Goal: Task Accomplishment & Management: Complete application form

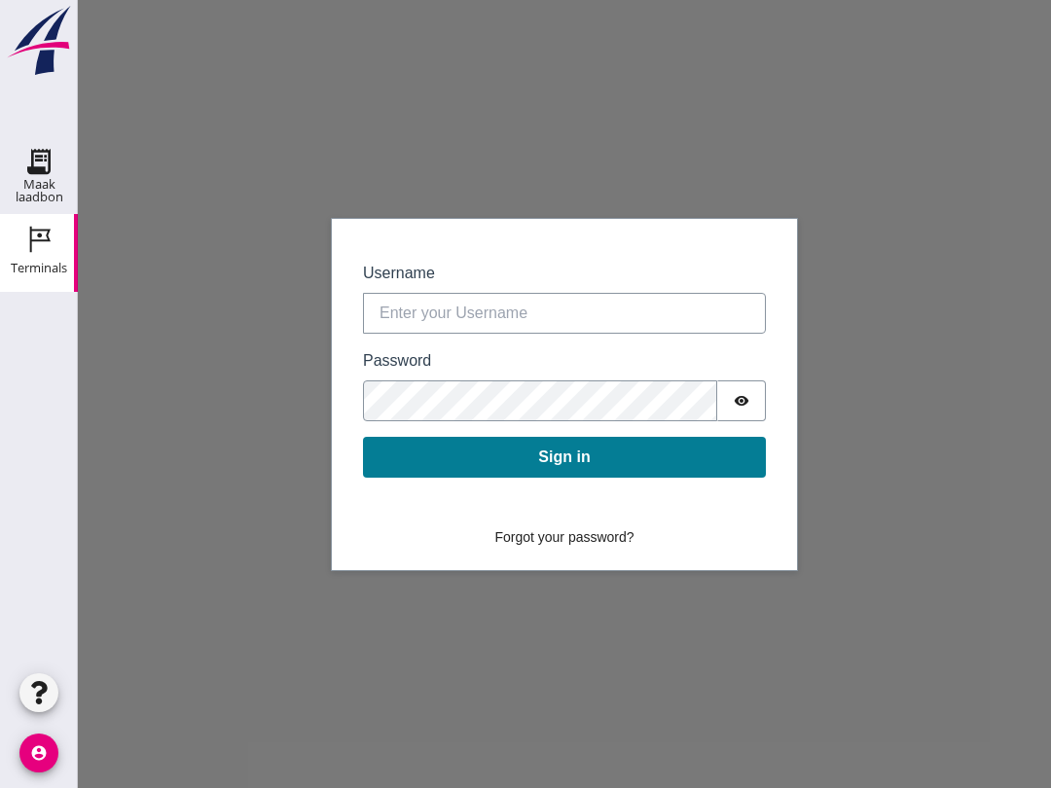
click at [39, 165] on icon "Maak laadbon" at bounding box center [38, 161] width 31 height 31
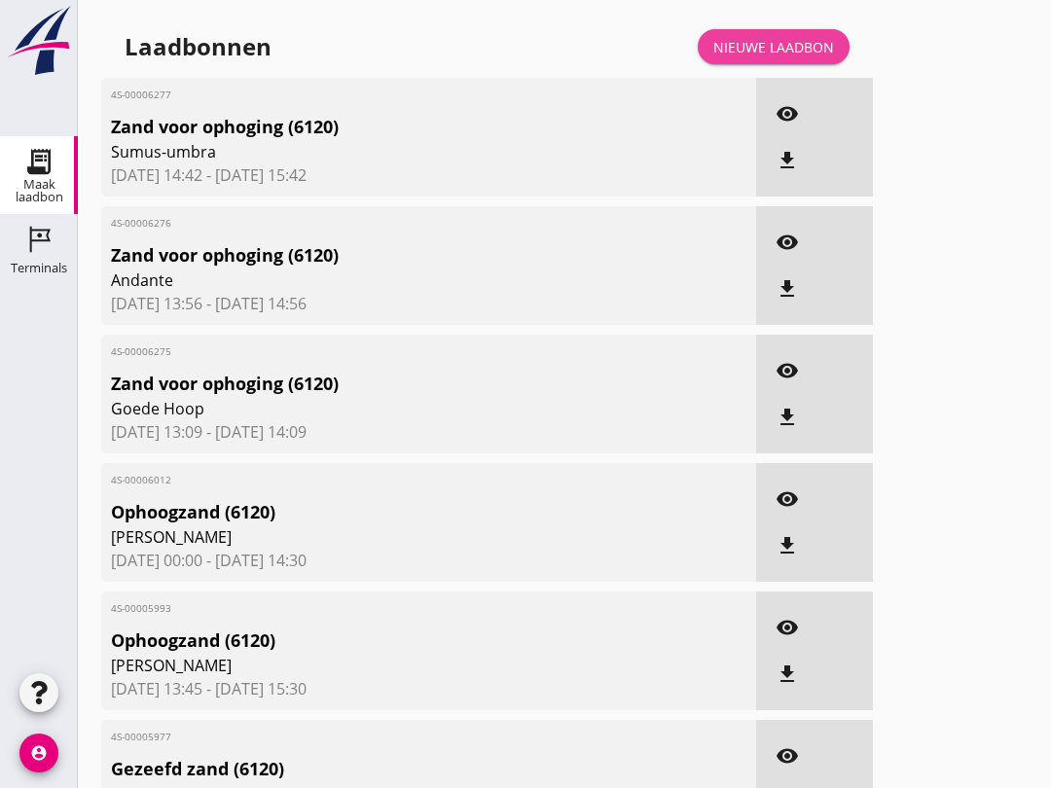
click at [787, 57] on div "Nieuwe laadbon" at bounding box center [774, 47] width 121 height 20
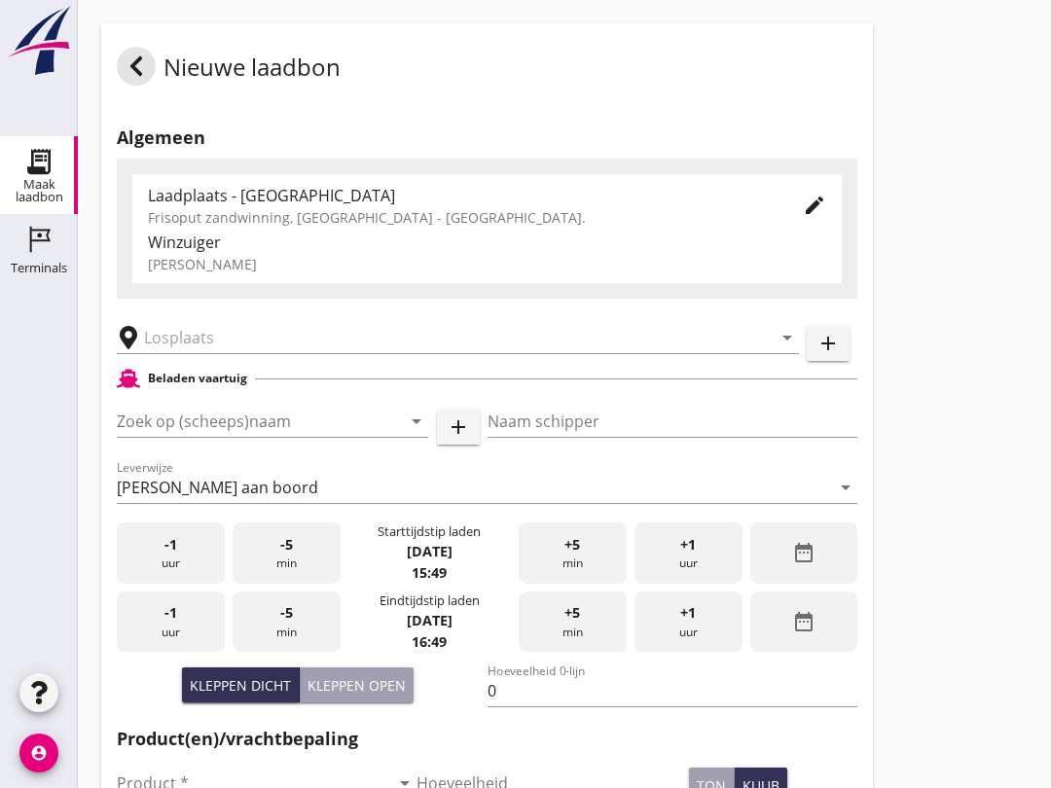
click at [216, 353] on input "text" at bounding box center [444, 337] width 601 height 31
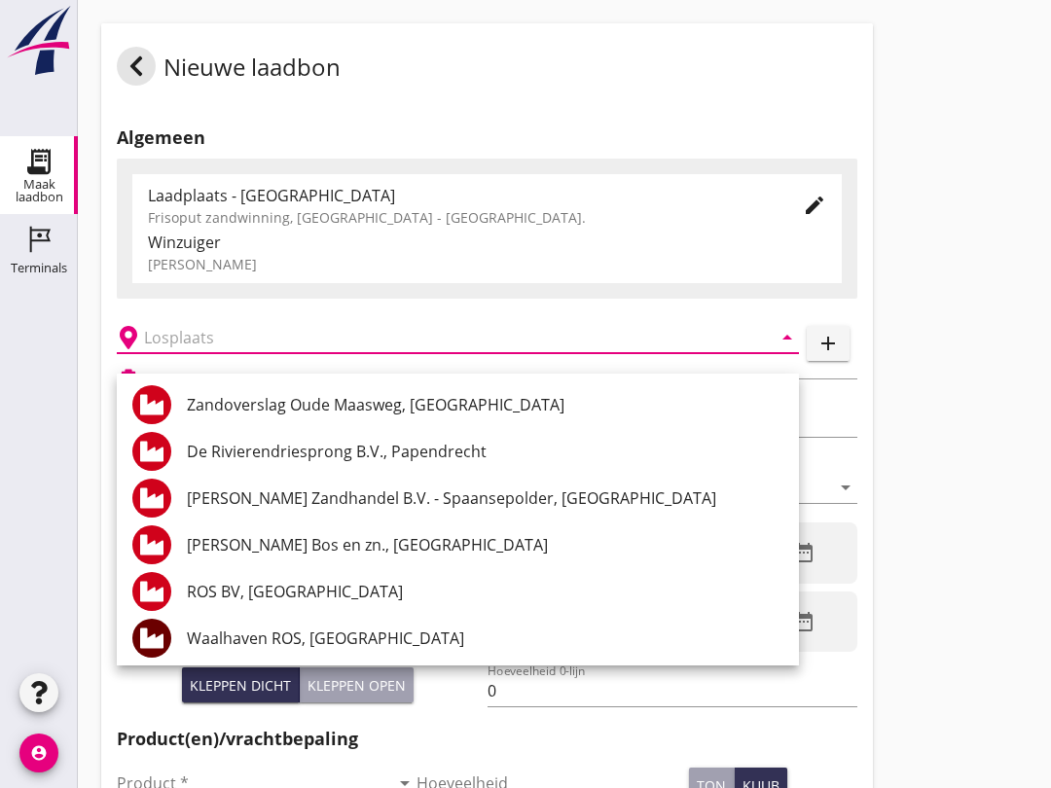
click at [971, 350] on div "Nieuwe laadbon Algemeen Laadplaats - Wingebied Frisoput zandwinning, [GEOGRAPHI…" at bounding box center [564, 695] width 973 height 1391
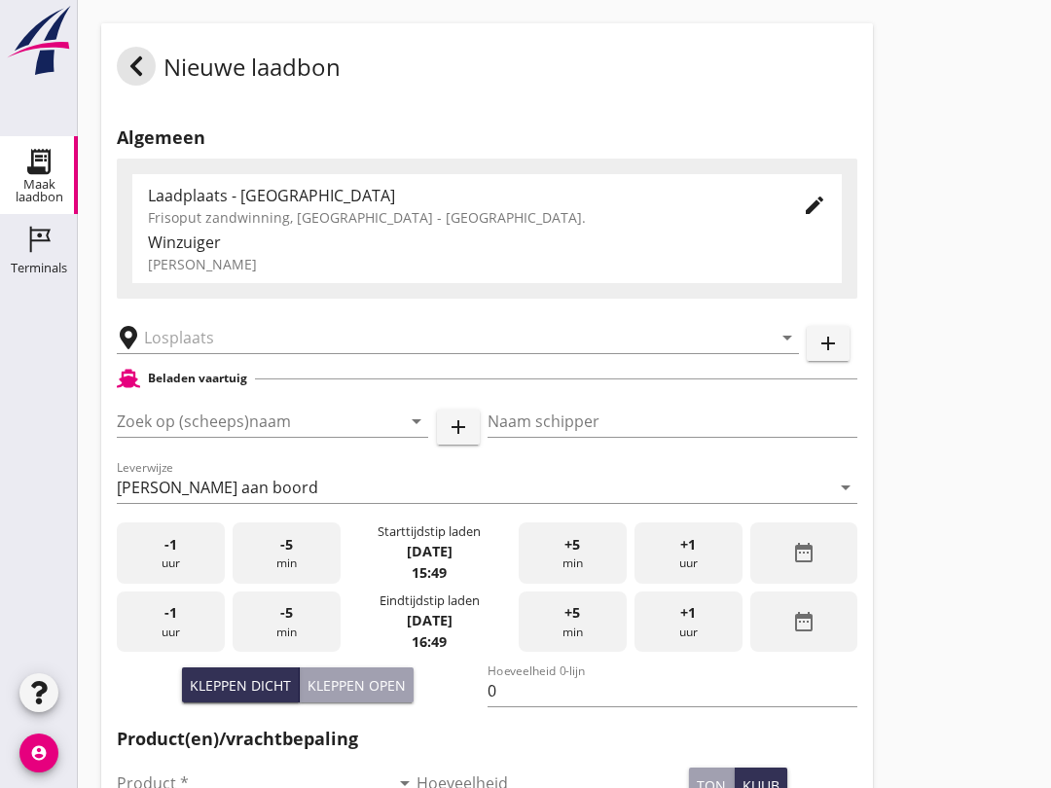
click at [166, 437] on input "Zoek op (scheeps)naam" at bounding box center [245, 421] width 257 height 31
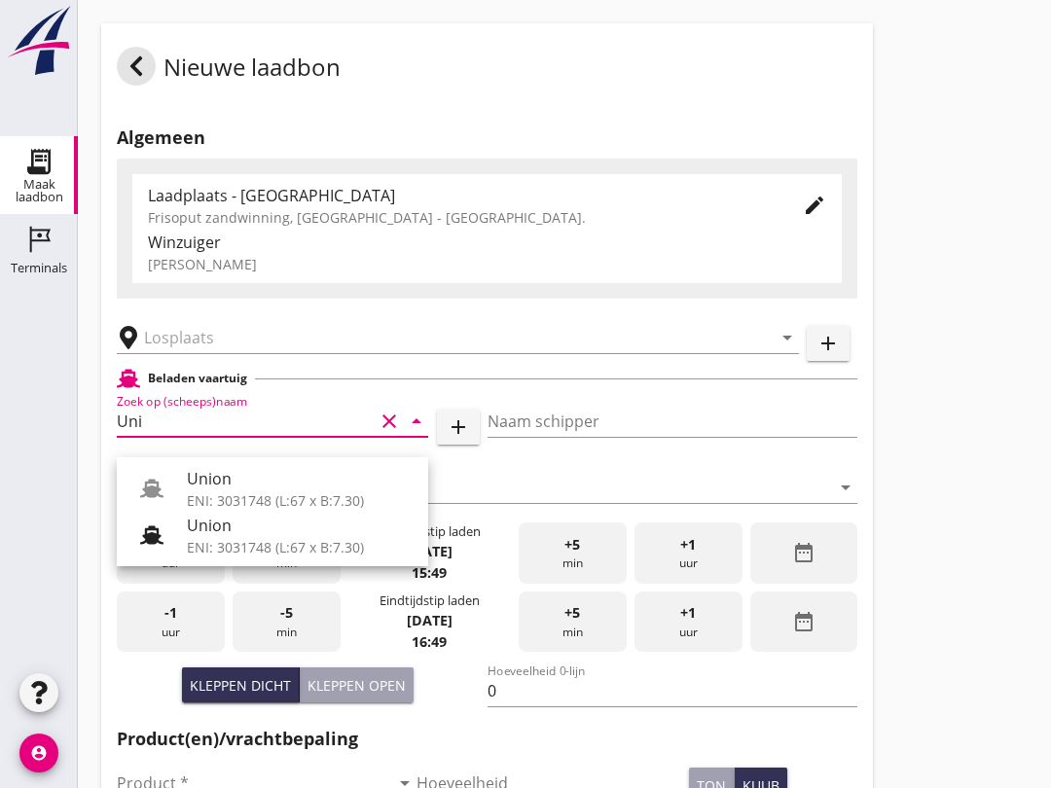
click at [238, 538] on div "ENI: 3031748 (L:67 x B:7.30)" at bounding box center [300, 547] width 226 height 20
type input "Union"
type input "[PERSON_NAME]"
type input "480"
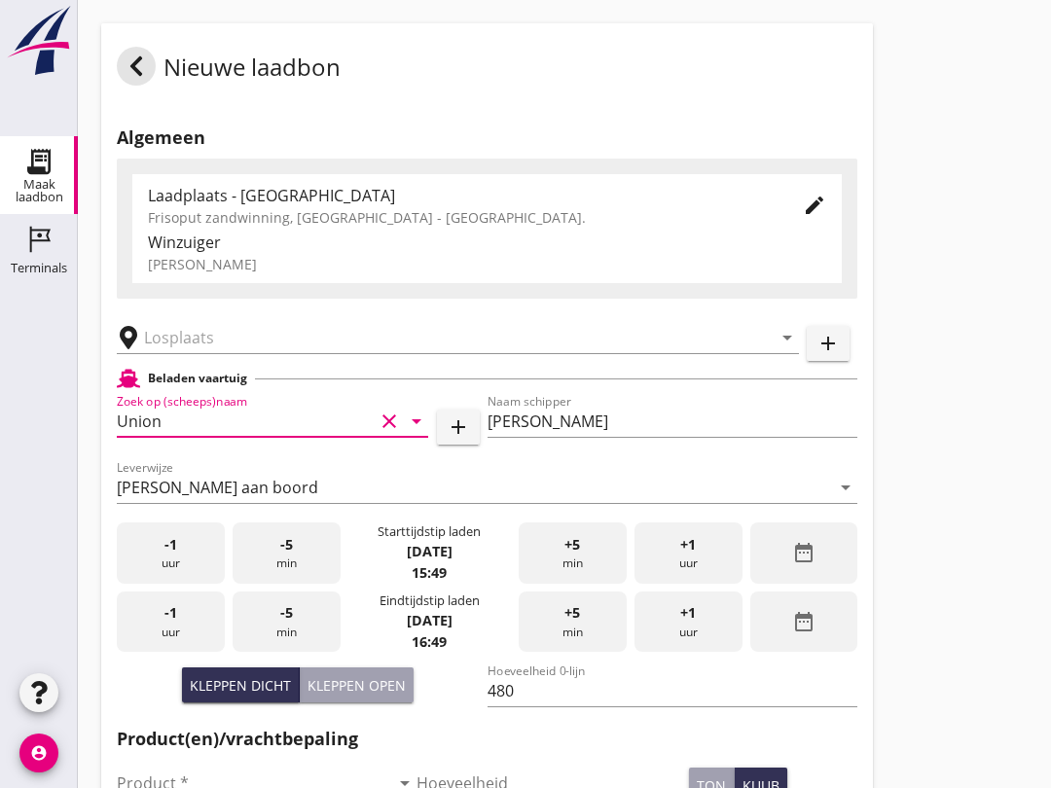
click at [209, 353] on input "text" at bounding box center [444, 337] width 601 height 31
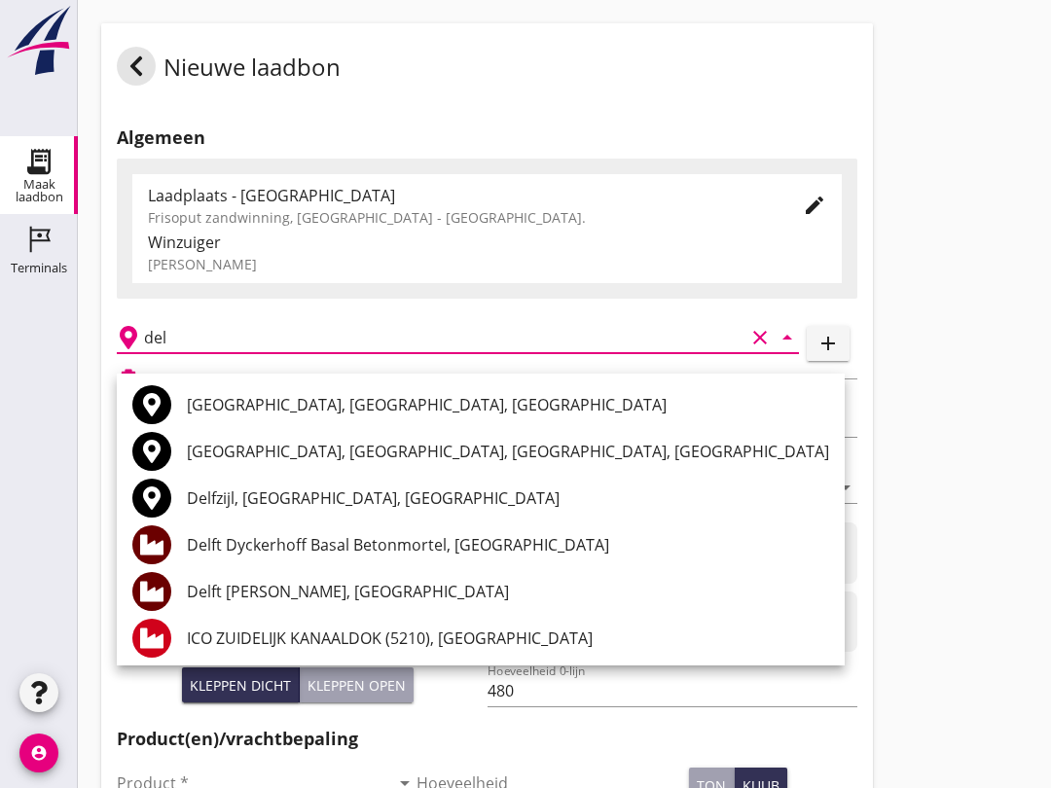
click at [401, 600] on div "Delft [PERSON_NAME], [GEOGRAPHIC_DATA]" at bounding box center [508, 591] width 642 height 23
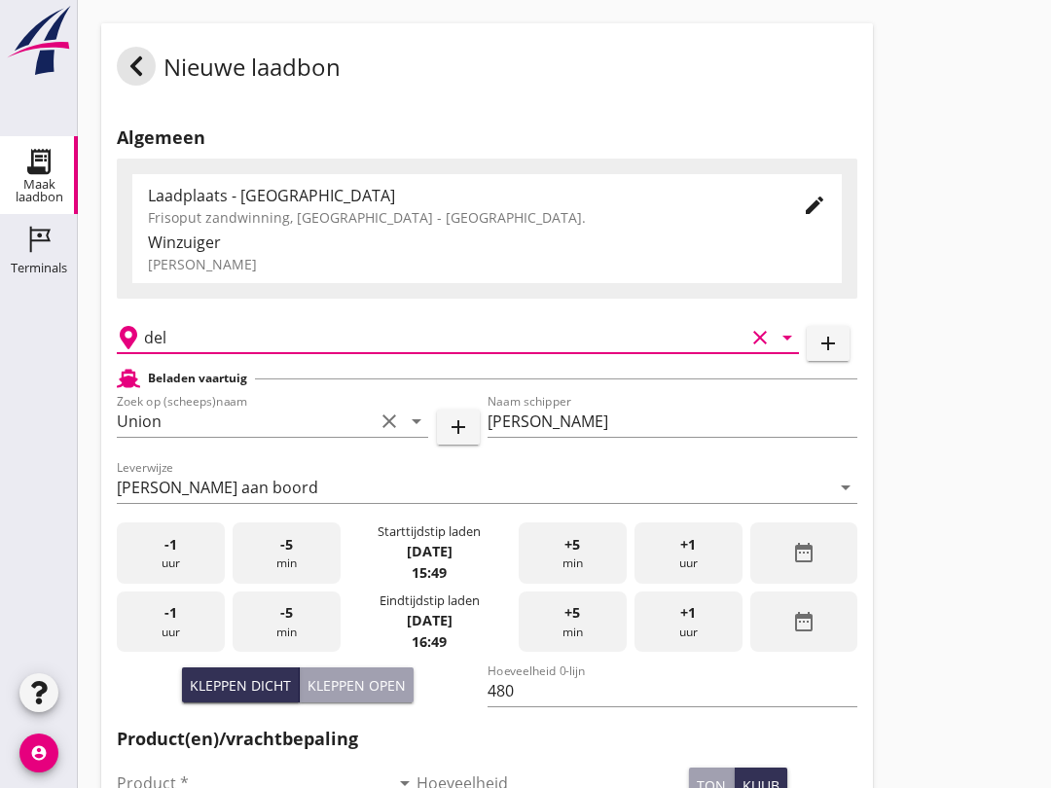
type input "Delft [PERSON_NAME], [GEOGRAPHIC_DATA]"
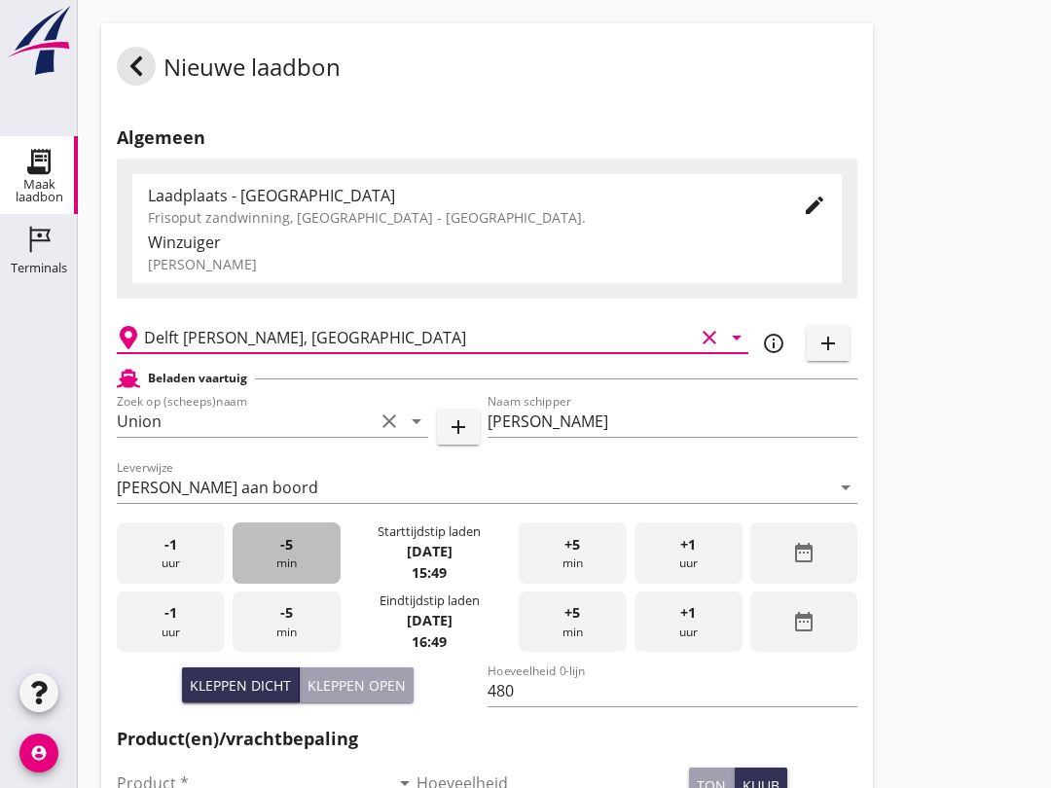
click at [291, 573] on div "-5 min" at bounding box center [287, 553] width 108 height 61
